Goal: Entertainment & Leisure: Consume media (video, audio)

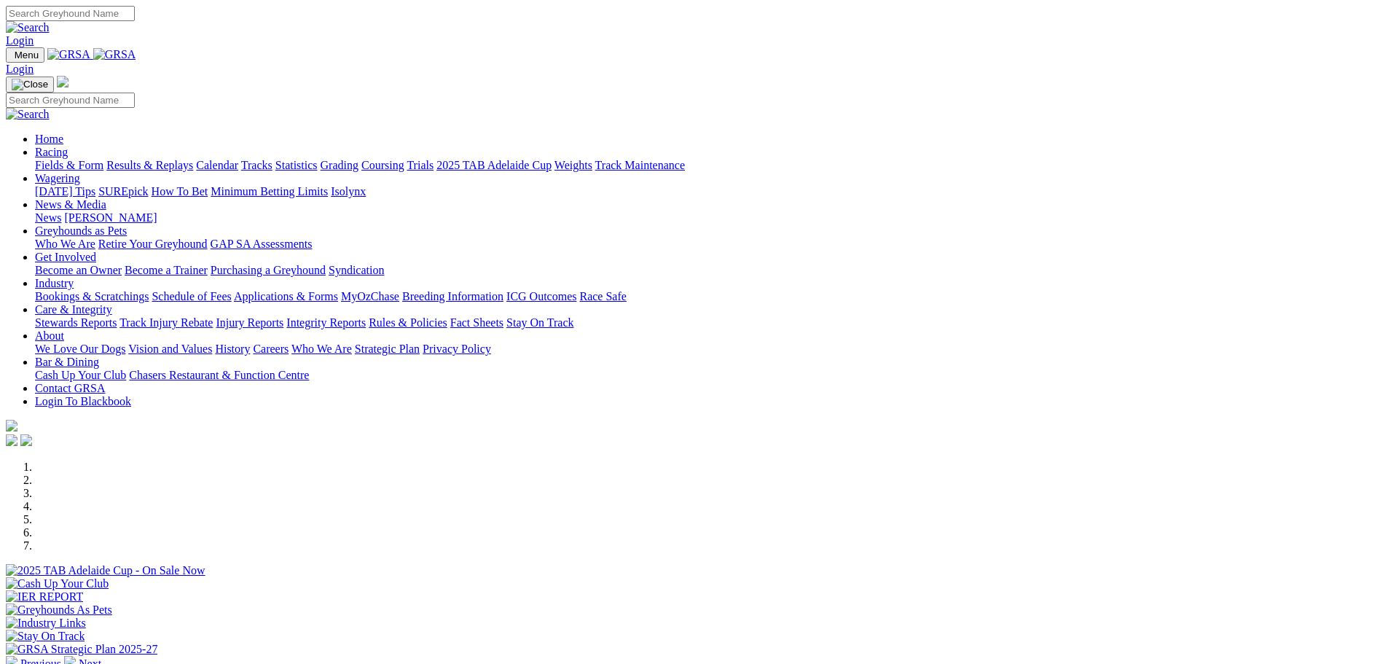
click at [193, 159] on link "Results & Replays" at bounding box center [149, 165] width 87 height 12
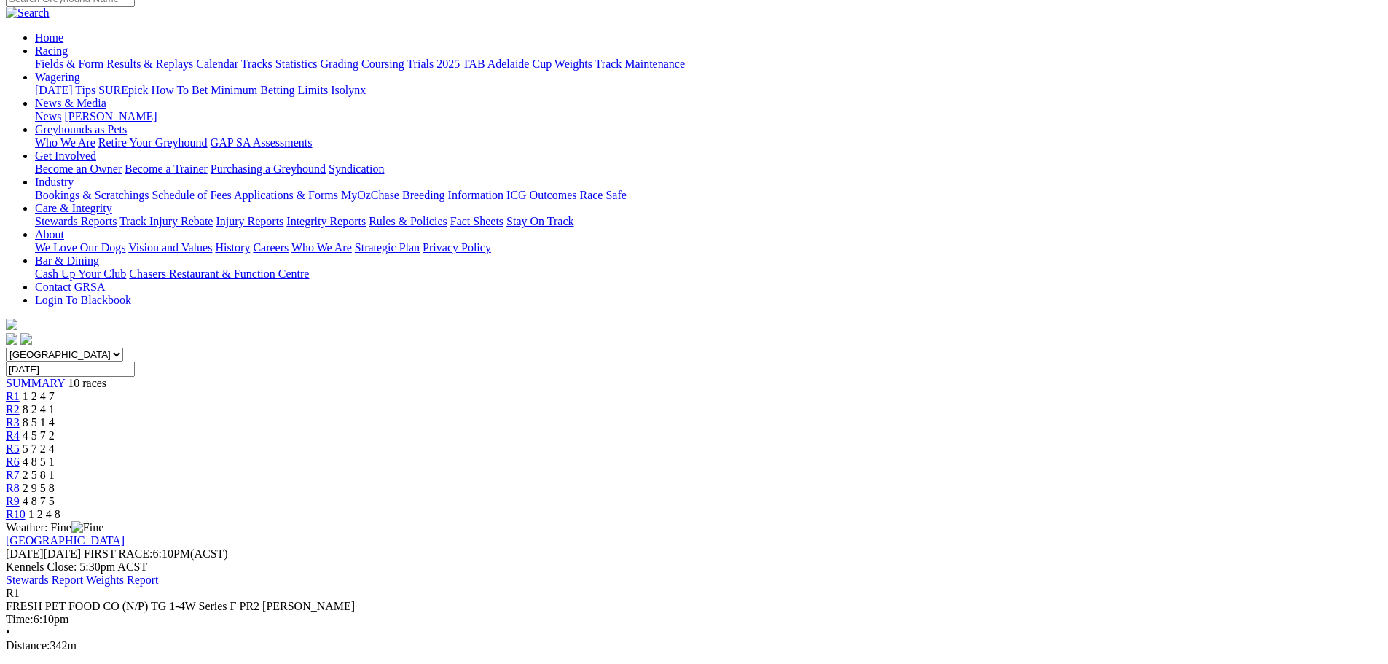
scroll to position [73, 0]
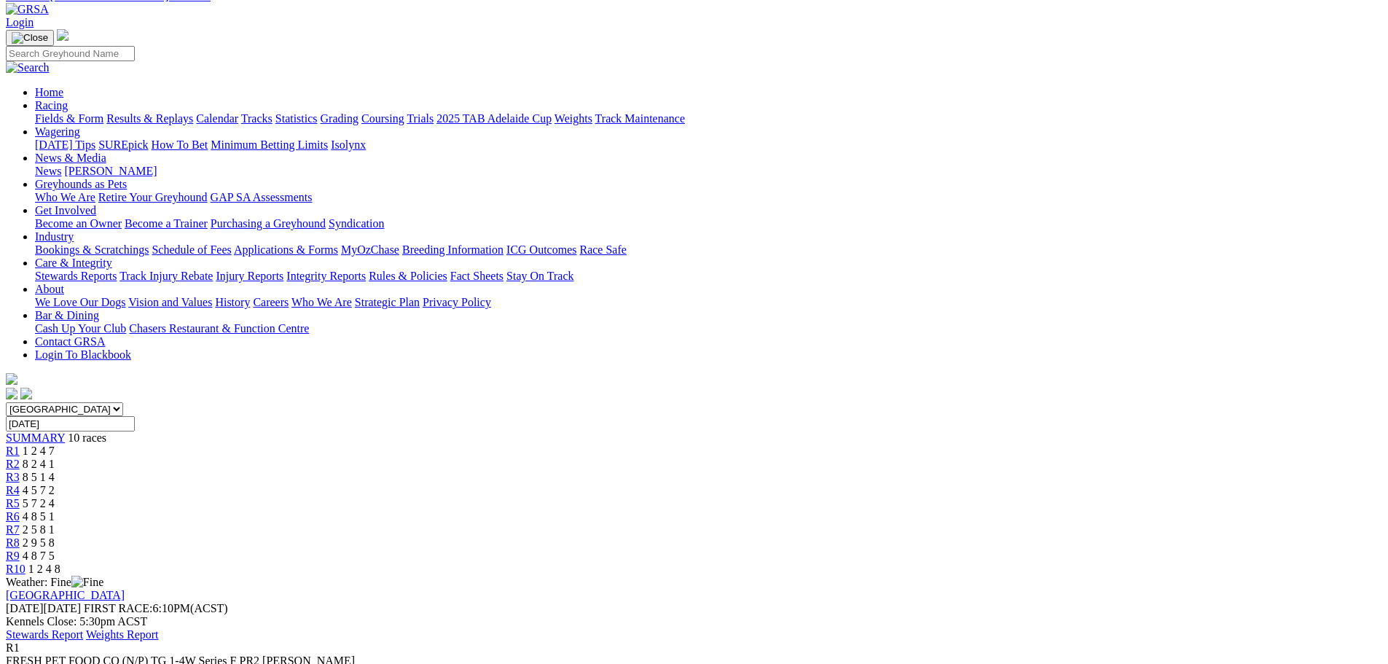
click at [55, 458] on span "8 2 4 1" at bounding box center [39, 464] width 32 height 12
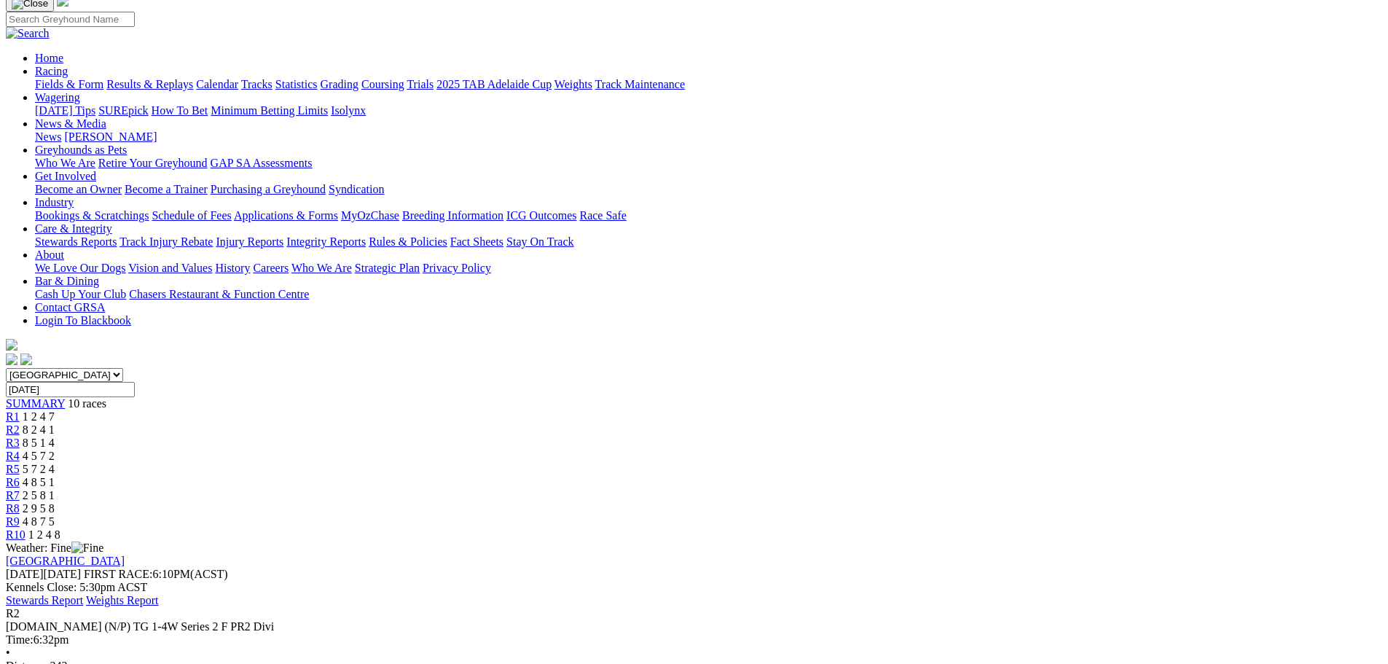
scroll to position [146, 0]
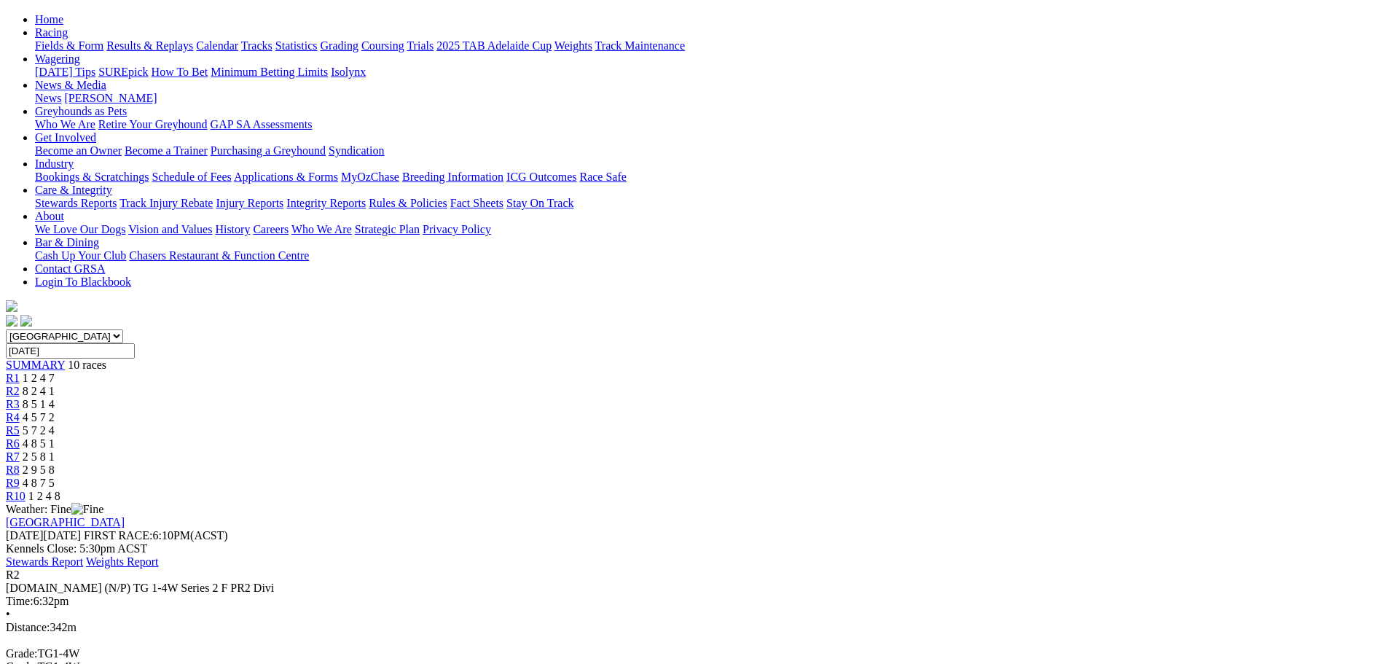
click at [20, 398] on span "R3" at bounding box center [13, 404] width 14 height 12
